Goal: Task Accomplishment & Management: Use online tool/utility

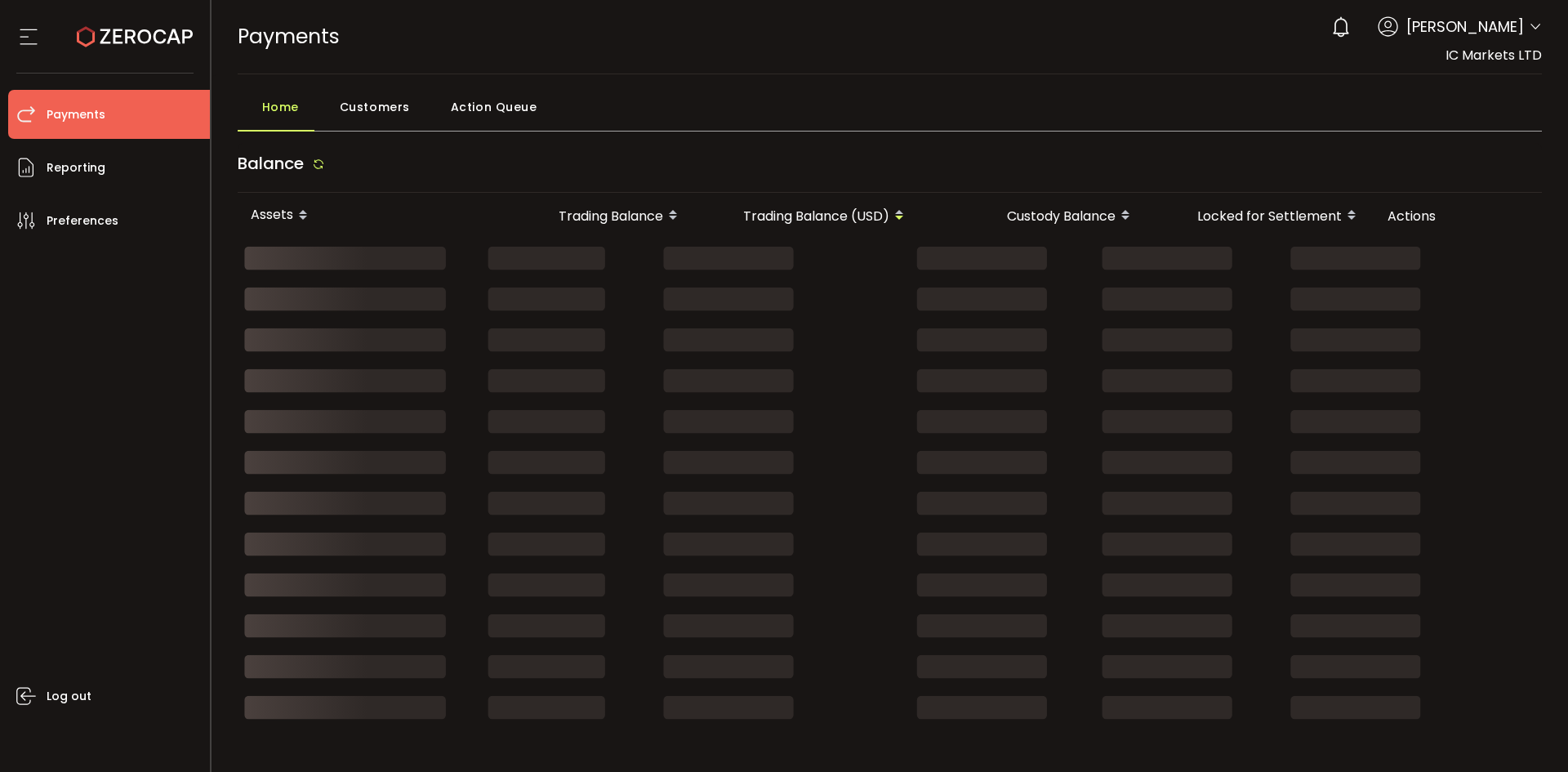
click at [1475, 24] on span "[PERSON_NAME]" at bounding box center [1465, 26] width 118 height 22
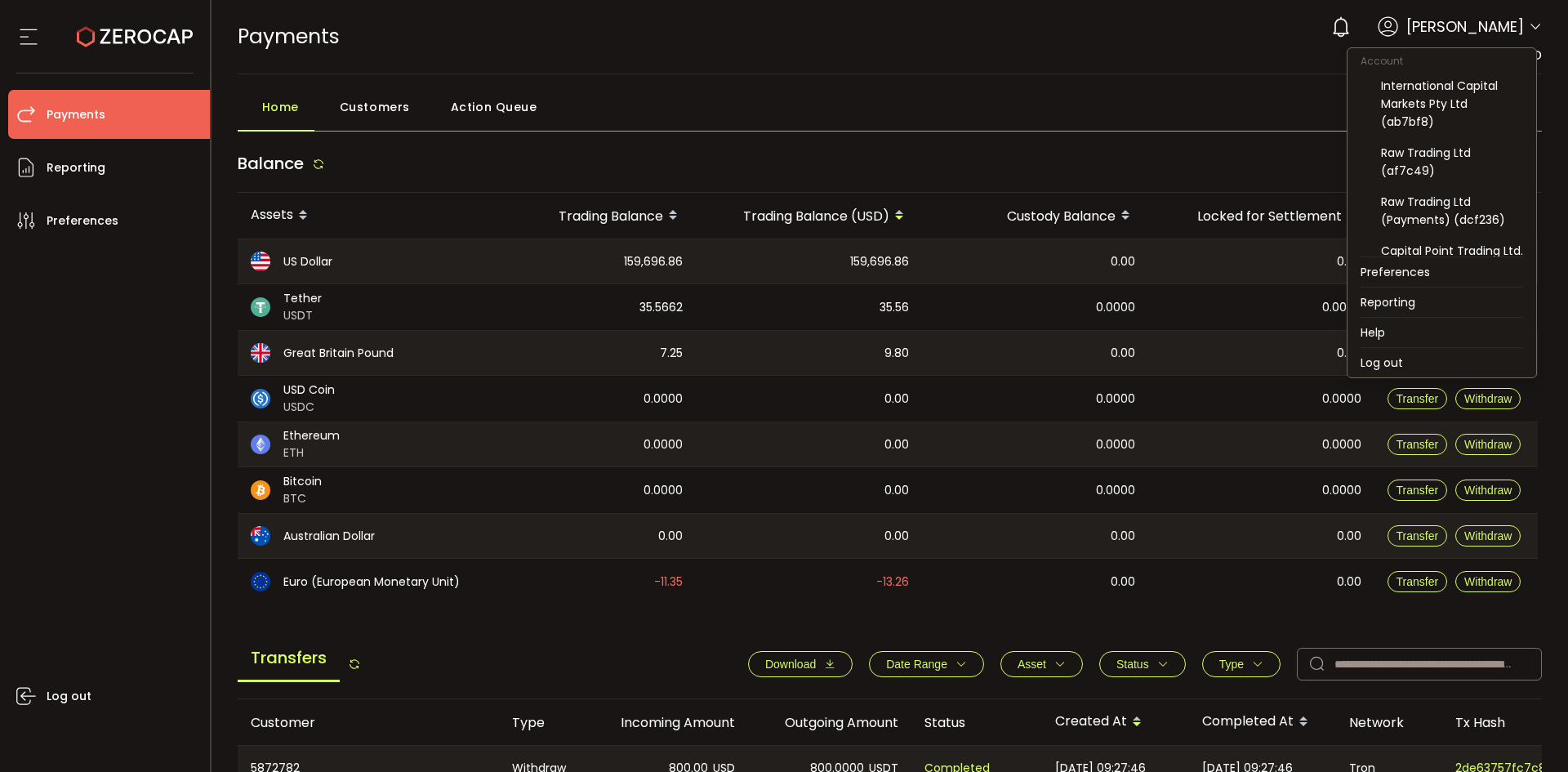
click at [1529, 25] on icon at bounding box center [1535, 26] width 13 height 13
click at [1426, 362] on li "Log out" at bounding box center [1441, 362] width 189 height 29
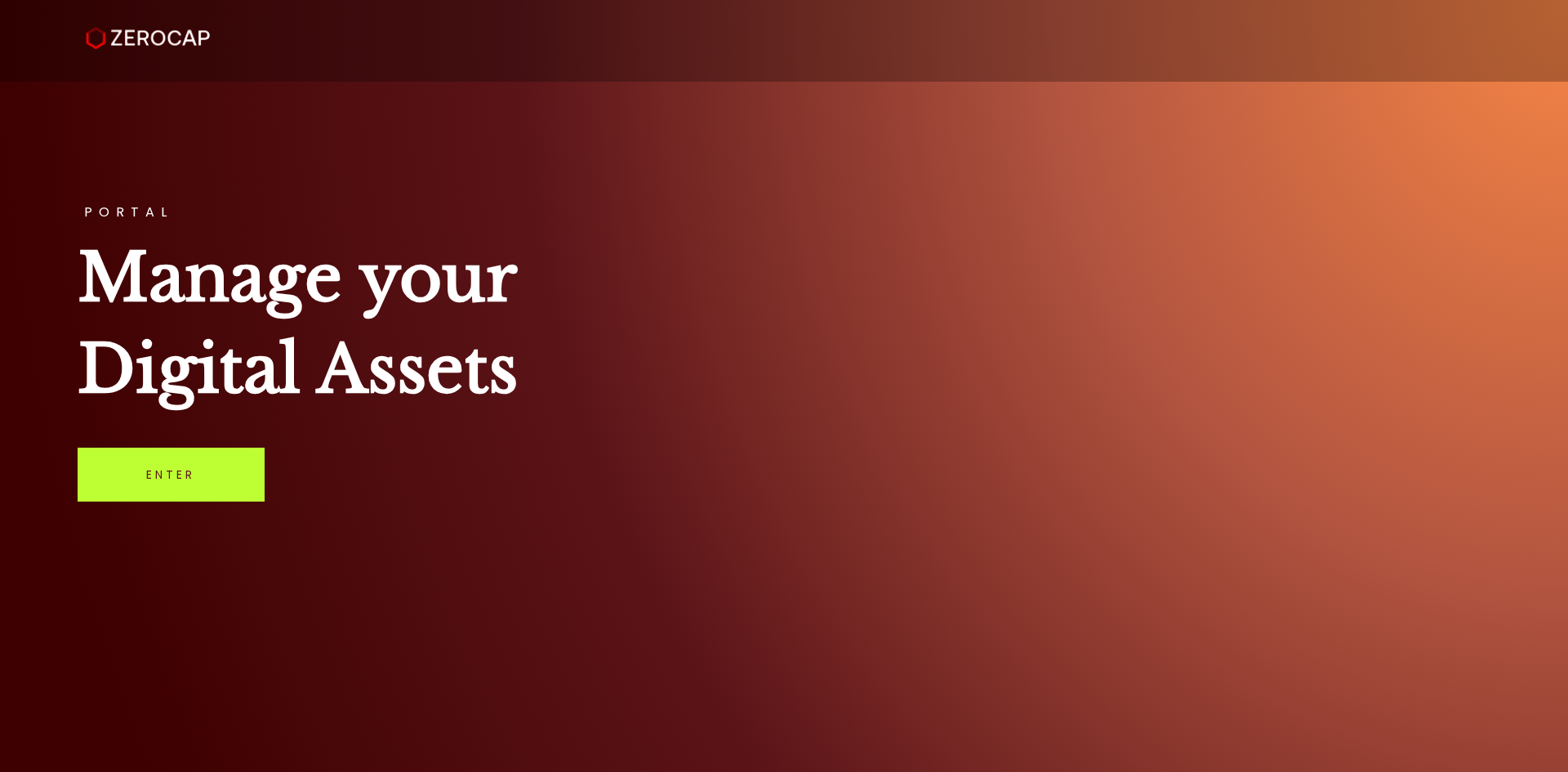
click at [166, 478] on link "Enter" at bounding box center [171, 474] width 187 height 54
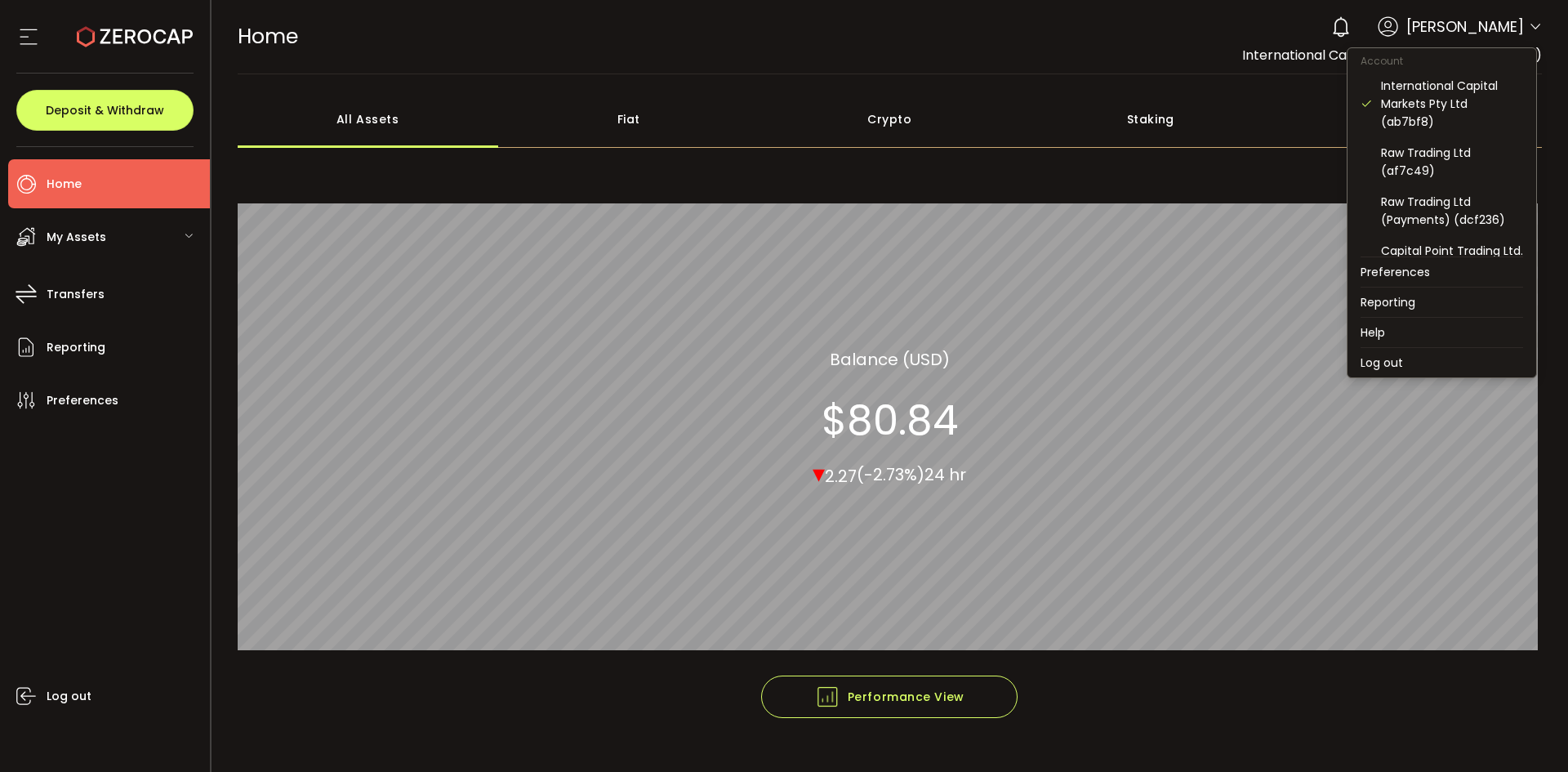
click at [1529, 33] on span at bounding box center [1535, 27] width 13 height 17
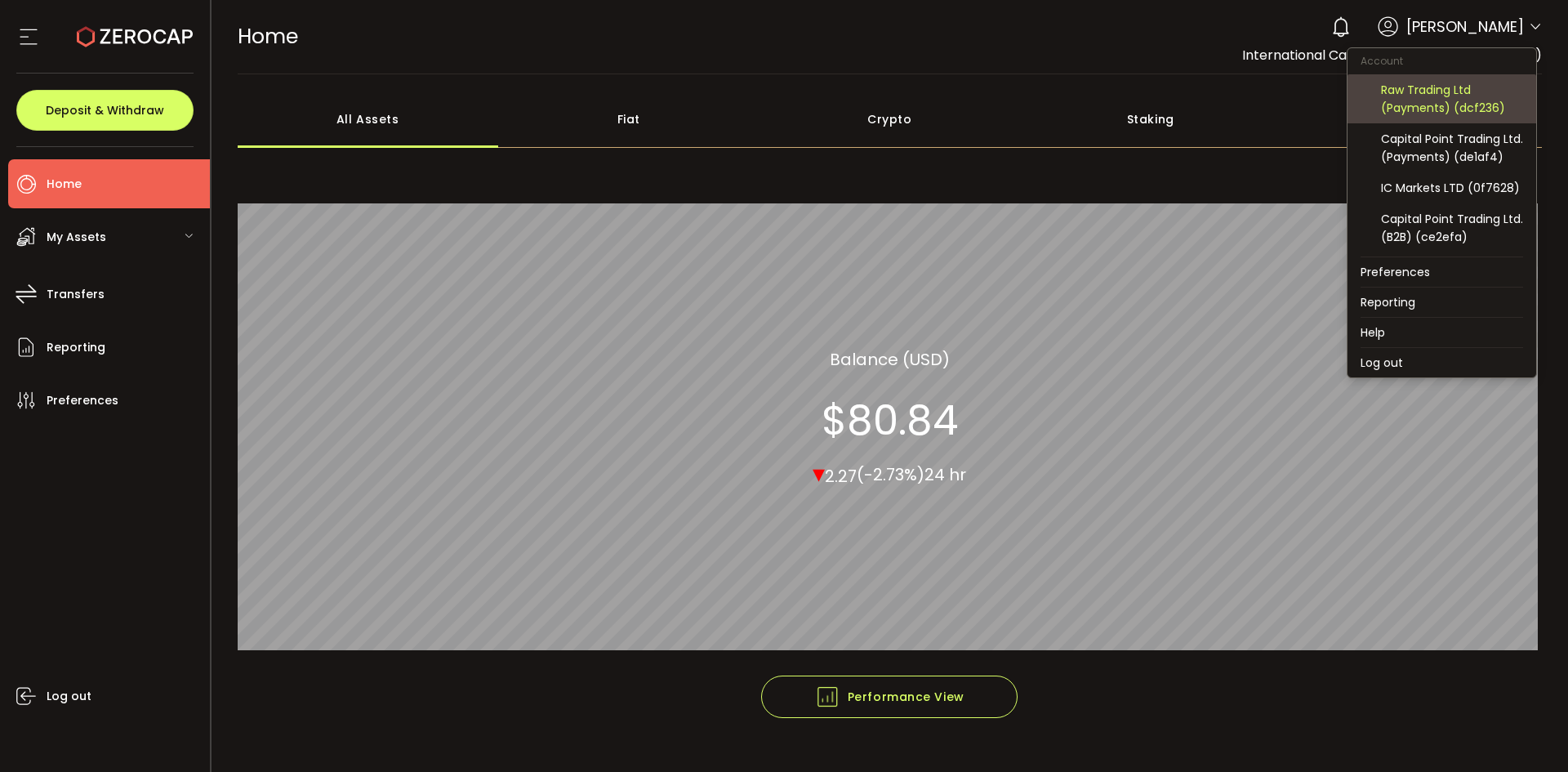
scroll to position [164, 0]
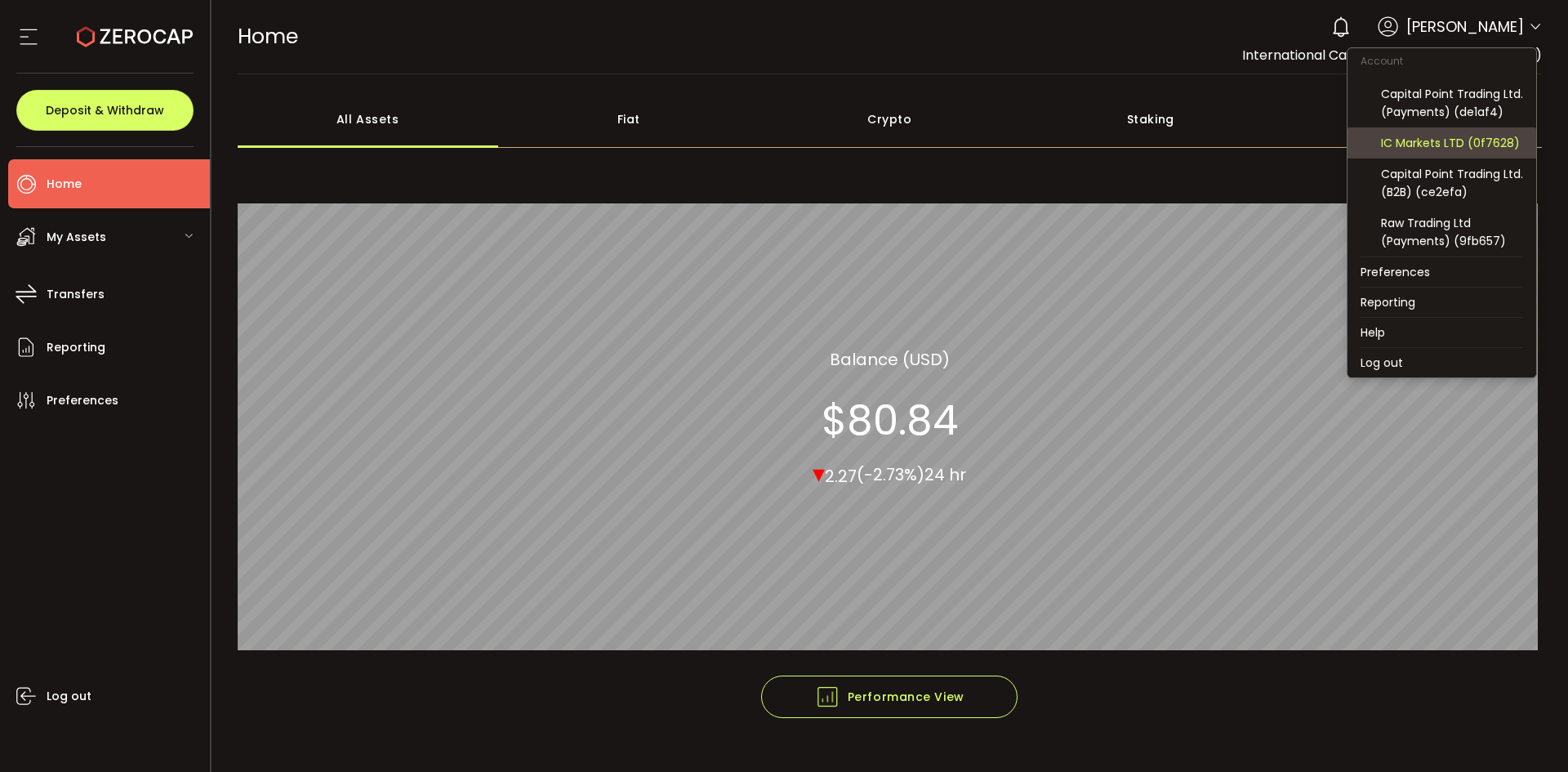
click at [1498, 152] on div "IC Markets LTD (0f7628)" at bounding box center [1452, 142] width 142 height 18
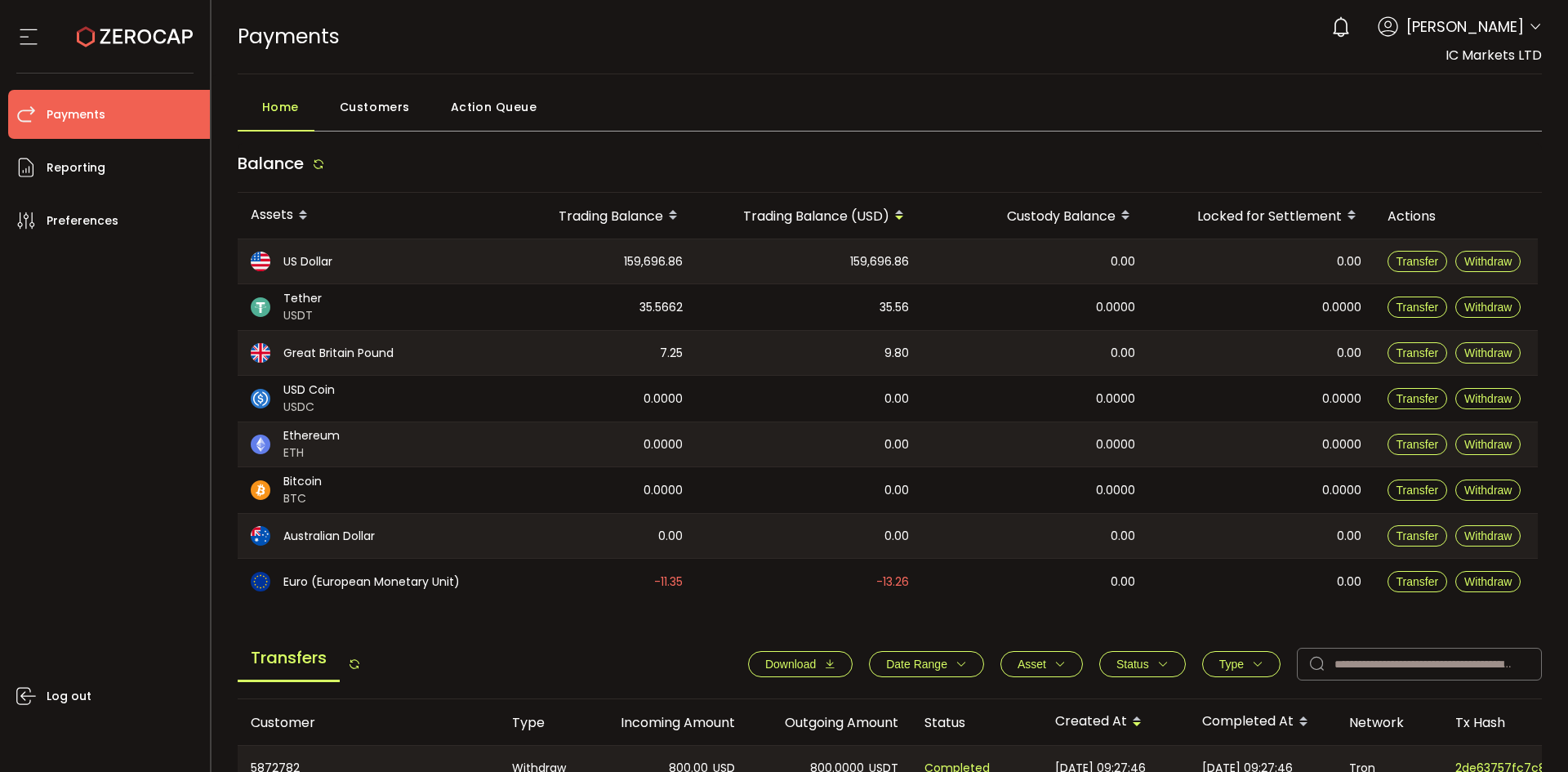
click at [901, 662] on span "Date Range" at bounding box center [917, 664] width 62 height 13
click at [893, 699] on input at bounding box center [892, 703] width 49 height 26
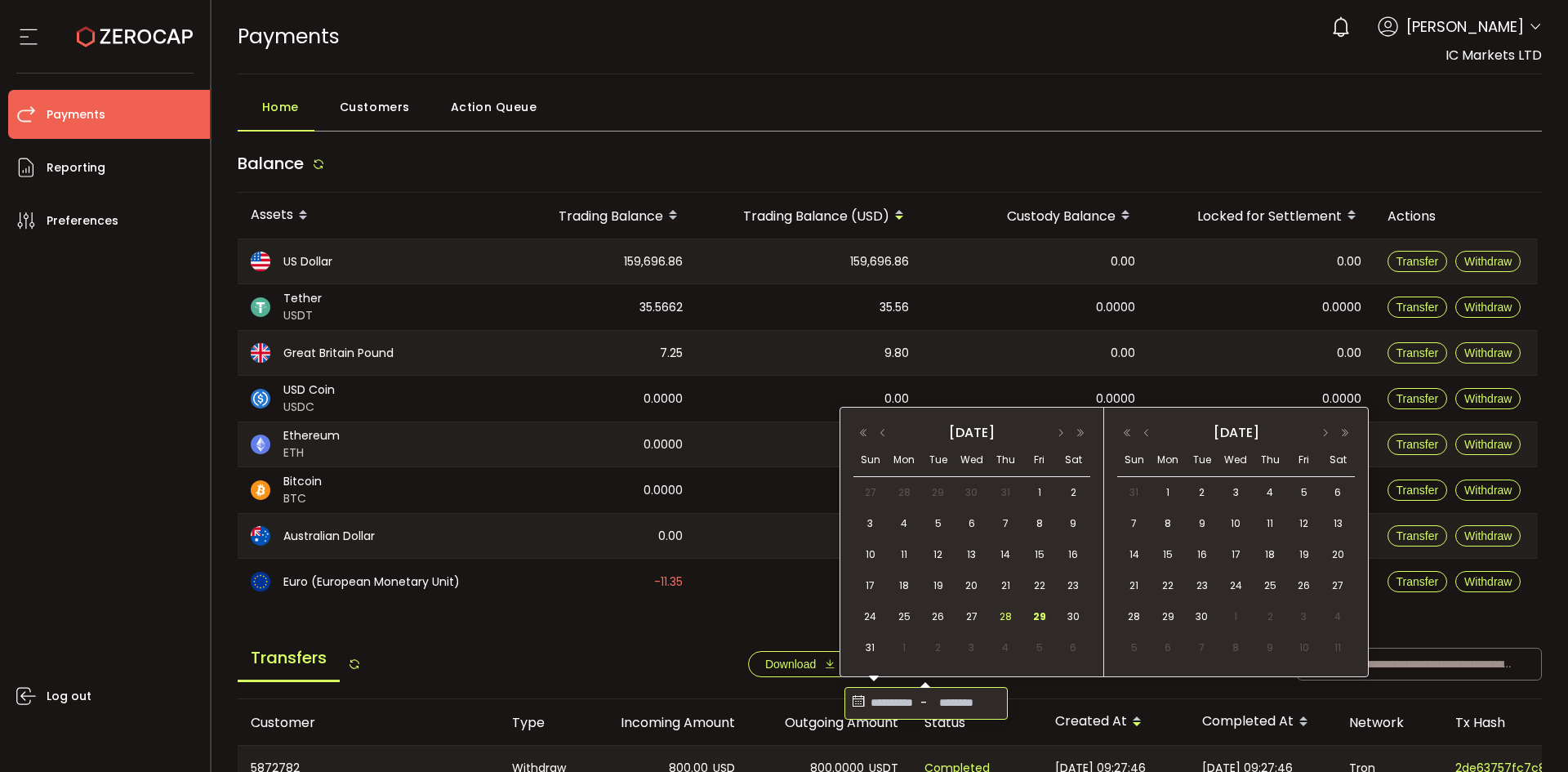
click at [1011, 615] on span "28" at bounding box center [1005, 616] width 19 height 19
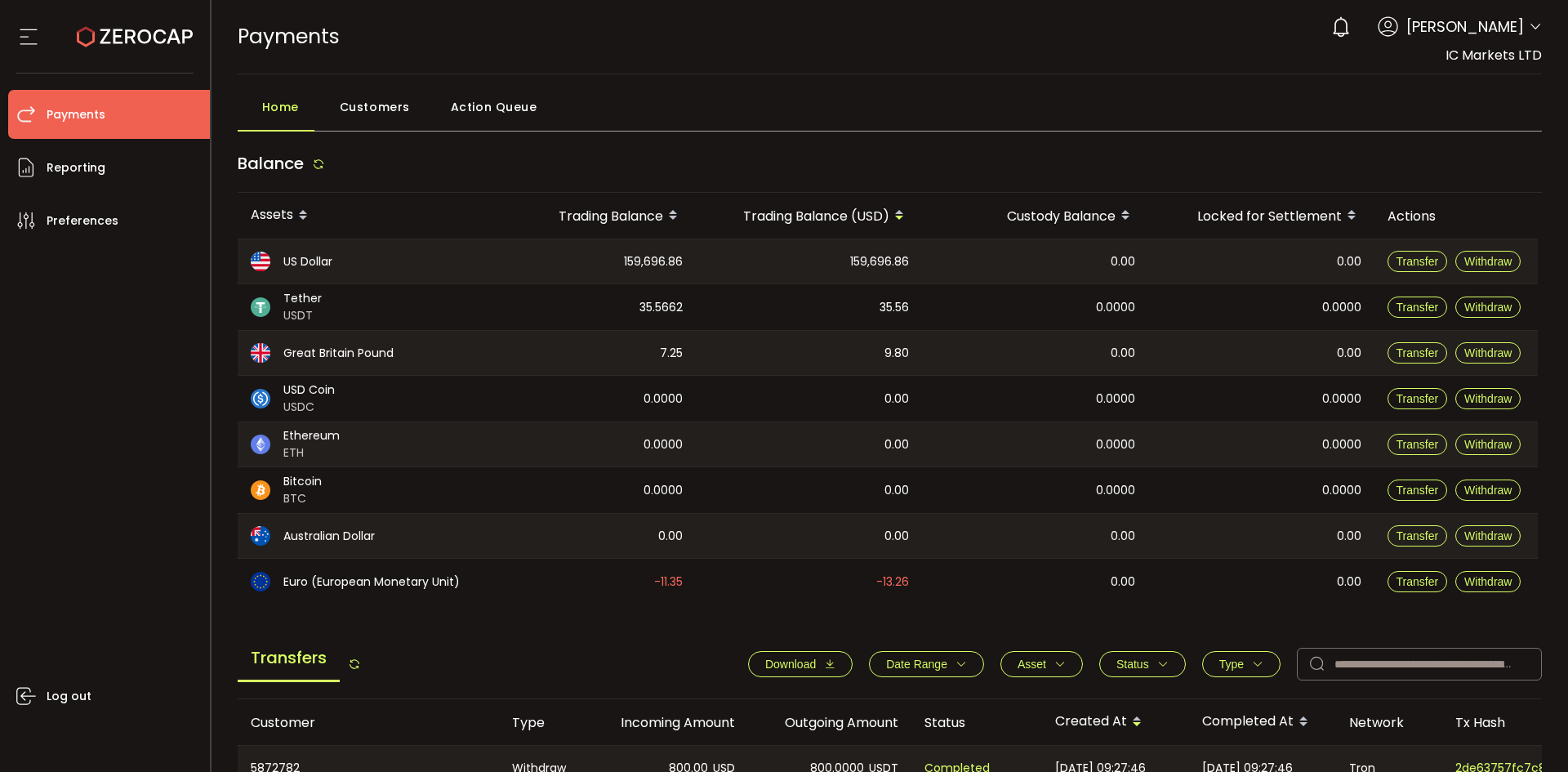
click at [809, 667] on span "Download" at bounding box center [791, 664] width 51 height 13
